Goal: Information Seeking & Learning: Obtain resource

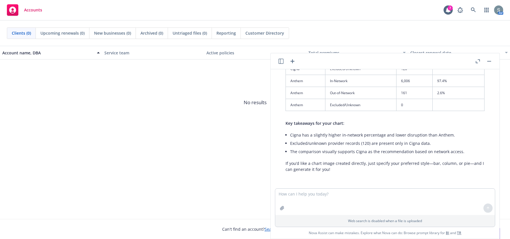
scroll to position [1386, 0]
click at [420, 196] on textarea at bounding box center [385, 202] width 220 height 26
click at [367, 201] on textarea "act as a benefits consultant writing a blurb on the savings of the introduction…" at bounding box center [385, 201] width 220 height 27
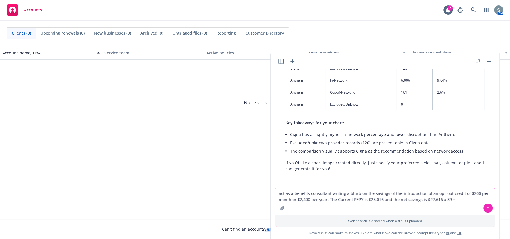
click at [446, 196] on textarea "act as a benefits consultant writing a blurb on the savings of the introduction…" at bounding box center [385, 201] width 220 height 27
drag, startPoint x: 436, startPoint y: 201, endPoint x: 326, endPoint y: 204, distance: 110.2
click at [326, 204] on textarea "act as a benefits consultant writing a blurb on the savings of the introduction…" at bounding box center [385, 201] width 220 height 27
click at [327, 197] on textarea "act as a benefits consultant writing a blurb on the savings of the introduction…" at bounding box center [385, 201] width 220 height 27
drag, startPoint x: 325, startPoint y: 199, endPoint x: 451, endPoint y: 197, distance: 125.6
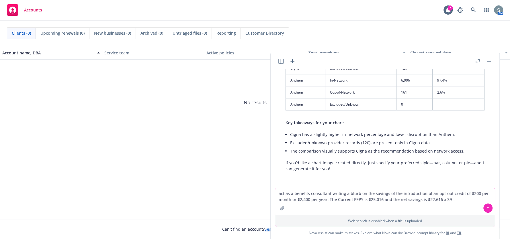
click at [451, 197] on textarea "act as a benefits consultant writing a blurb on the savings of the introduction…" at bounding box center [385, 201] width 220 height 27
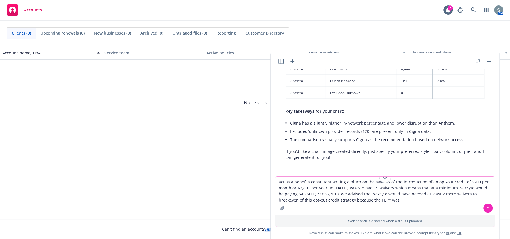
click at [383, 203] on textarea "act as a benefits consultant writing a blurb on the savings of the introduction…" at bounding box center [385, 196] width 220 height 38
drag, startPoint x: 363, startPoint y: 195, endPoint x: 394, endPoint y: 200, distance: 31.3
click at [394, 200] on textarea "act as a benefits consultant writing a blurb on the savings of the introduction…" at bounding box center [385, 196] width 220 height 38
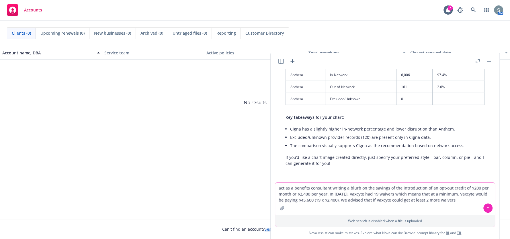
click at [333, 201] on textarea "act as a benefits consultant writing a blurb on the savings of the introduction…" at bounding box center [385, 199] width 220 height 32
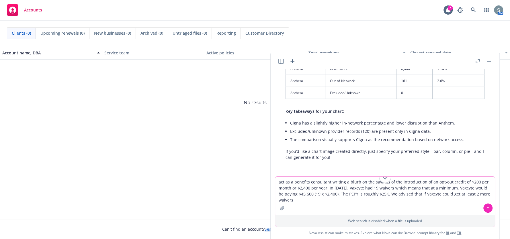
click at [420, 203] on textarea "act as a benefits consultant writing a blurb on the savings of the introduction…" at bounding box center [385, 196] width 220 height 38
click at [477, 194] on textarea "act as a benefits consultant writing a blurb on the savings of the introduction…" at bounding box center [385, 196] width 220 height 38
click at [323, 202] on textarea "act as a benefits consultant writing a blurb on the savings of the introduction…" at bounding box center [385, 196] width 220 height 38
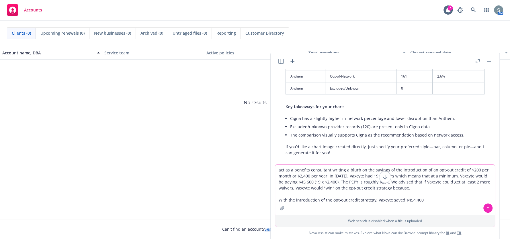
type textarea "act as a benefits consultant writing a blurb on the savings of the introduction…"
click at [486, 209] on icon at bounding box center [488, 209] width 4 height 4
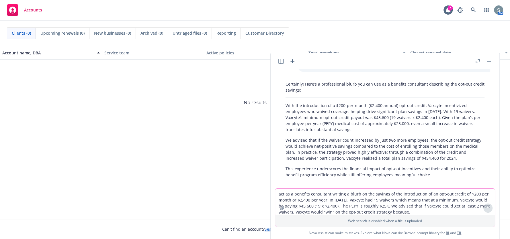
scroll to position [1547, 0]
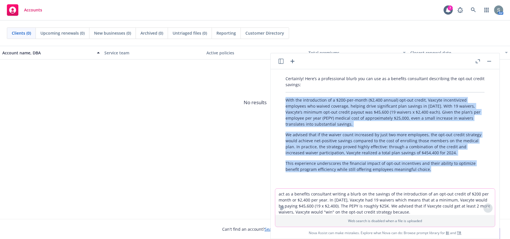
drag, startPoint x: 430, startPoint y: 172, endPoint x: 286, endPoint y: 98, distance: 161.8
click at [286, 98] on div "Certainly! Here’s a professional blurb you can use as a benefits consultant des…" at bounding box center [385, 124] width 211 height 102
copy div "With the introduction of a $200-per-month ($2,400 annual) opt-out credit, Vaxcy…"
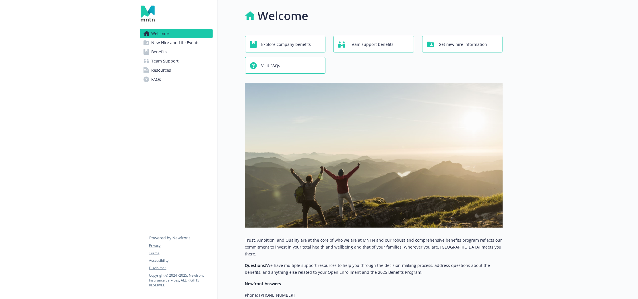
click at [168, 51] on link "Benefits" at bounding box center [176, 51] width 73 height 9
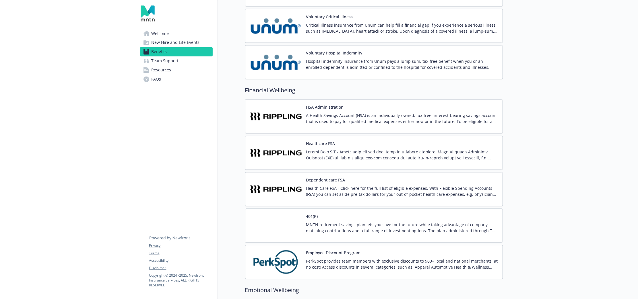
scroll to position [860, 0]
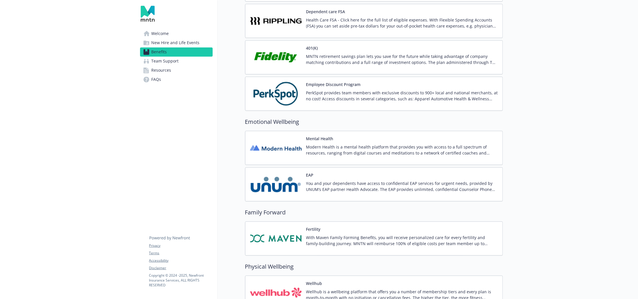
click at [331, 184] on p "You and your dependents have access to confidential EAP services for urgent nee…" at bounding box center [402, 186] width 192 height 12
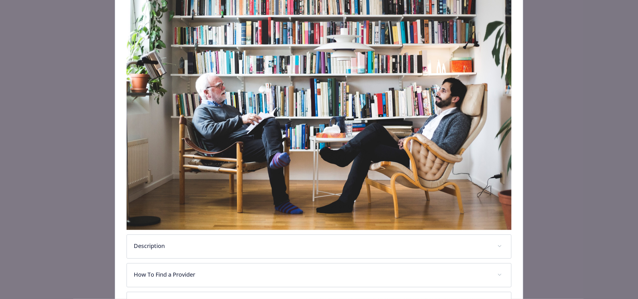
scroll to position [143, 0]
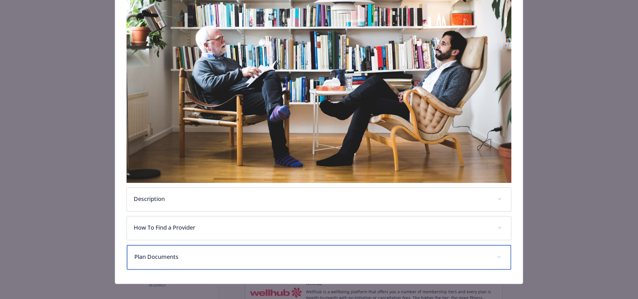
click at [229, 245] on div "Plan Documents" at bounding box center [319, 257] width 384 height 25
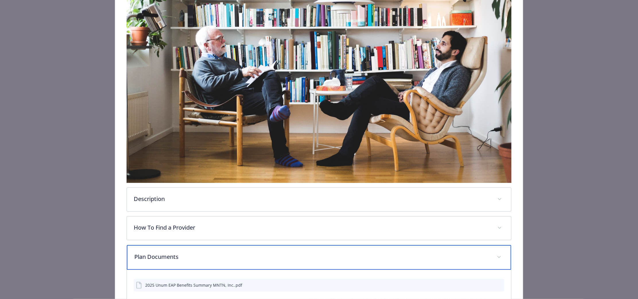
scroll to position [204, 0]
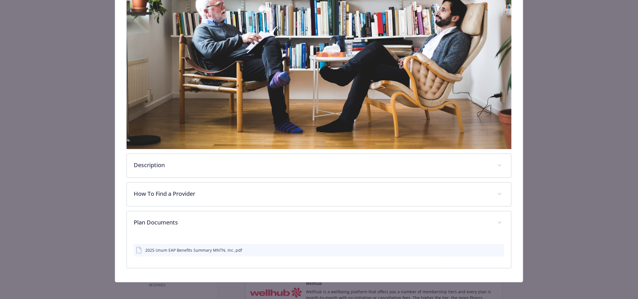
click at [496, 250] on button "details for plan Emotional Wellbeing - EAP - Employee Assistance Program" at bounding box center [498, 250] width 5 height 6
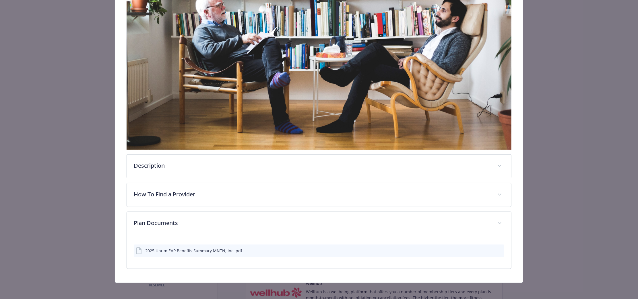
click at [496, 249] on icon "preview file" at bounding box center [498, 251] width 5 height 4
